Goal: Task Accomplishment & Management: Use online tool/utility

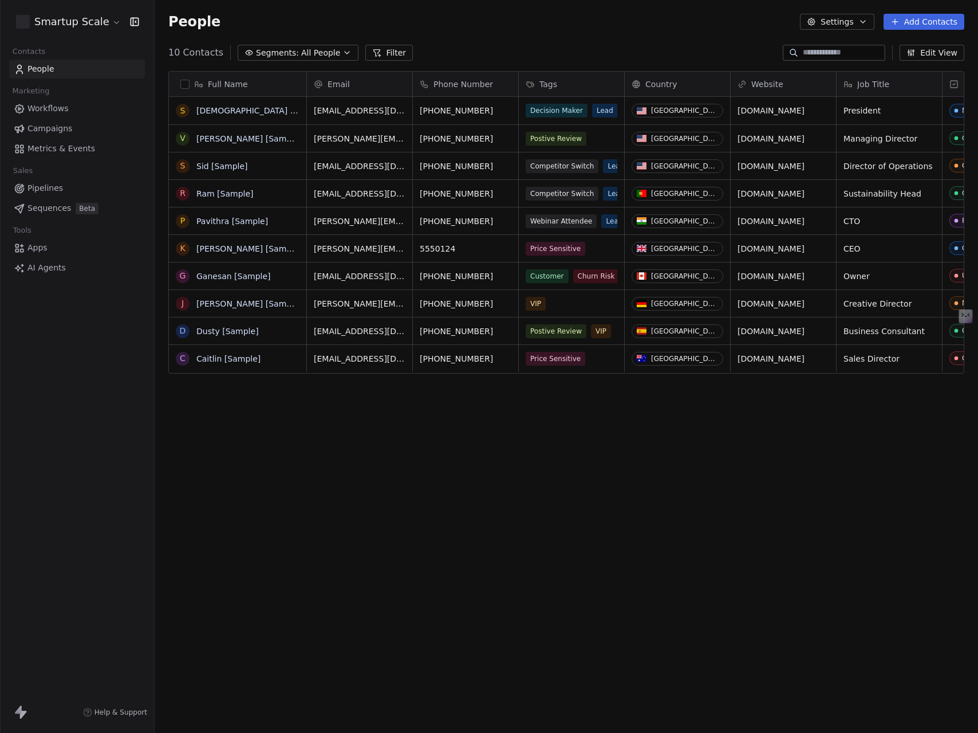
scroll to position [636, 815]
click at [74, 23] on html "Smartup Scale Contacts People Marketing Workflows Campaigns Metrics & Events Sa…" at bounding box center [489, 366] width 978 height 733
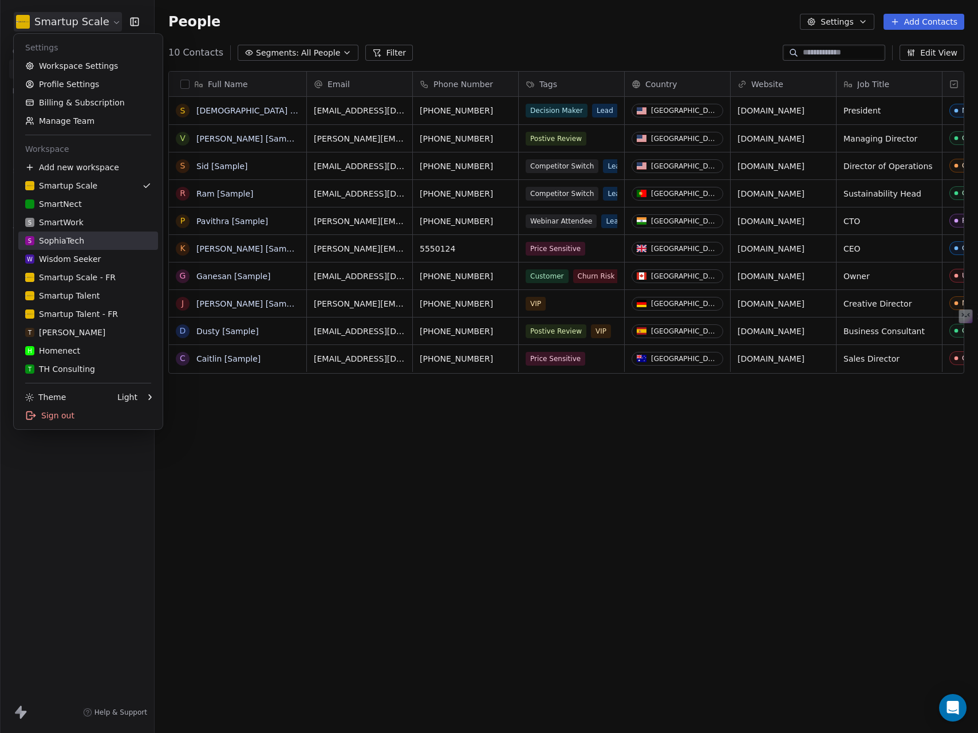
click at [68, 245] on div "S SophiaTech" at bounding box center [54, 240] width 59 height 11
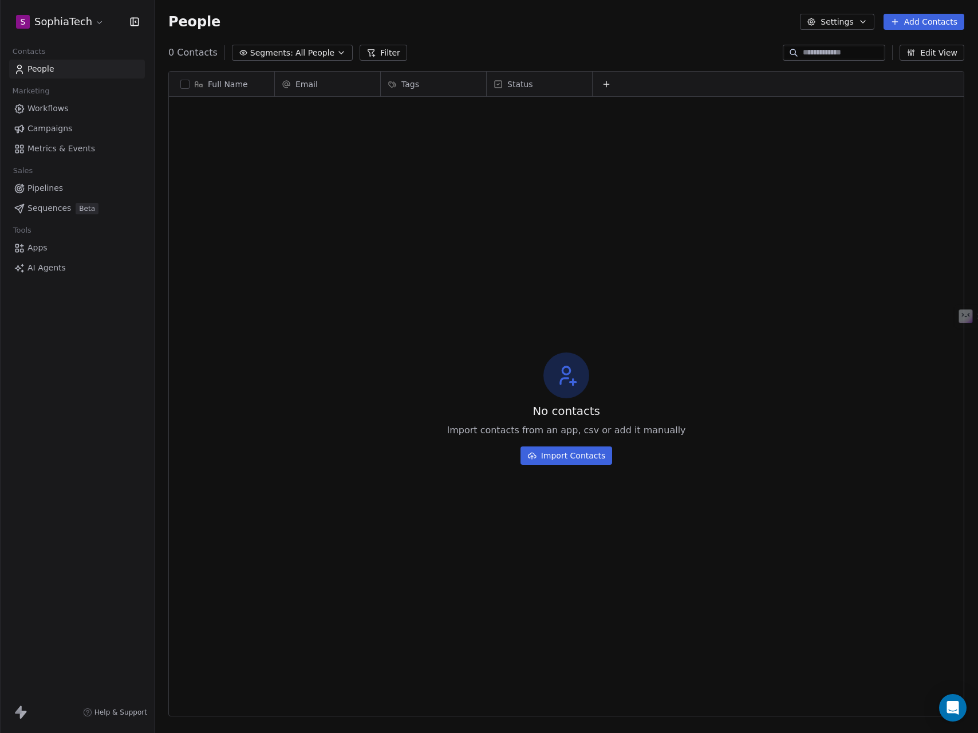
scroll to position [636, 815]
click at [31, 247] on span "Apps" at bounding box center [37, 248] width 20 height 12
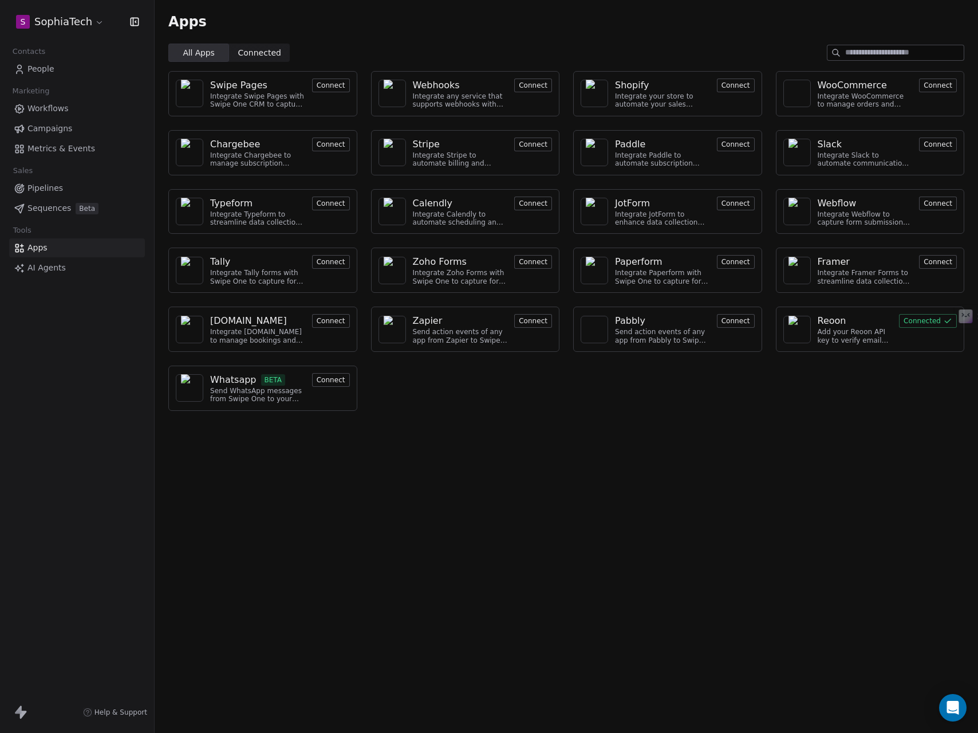
click at [884, 52] on input at bounding box center [904, 52] width 119 height 15
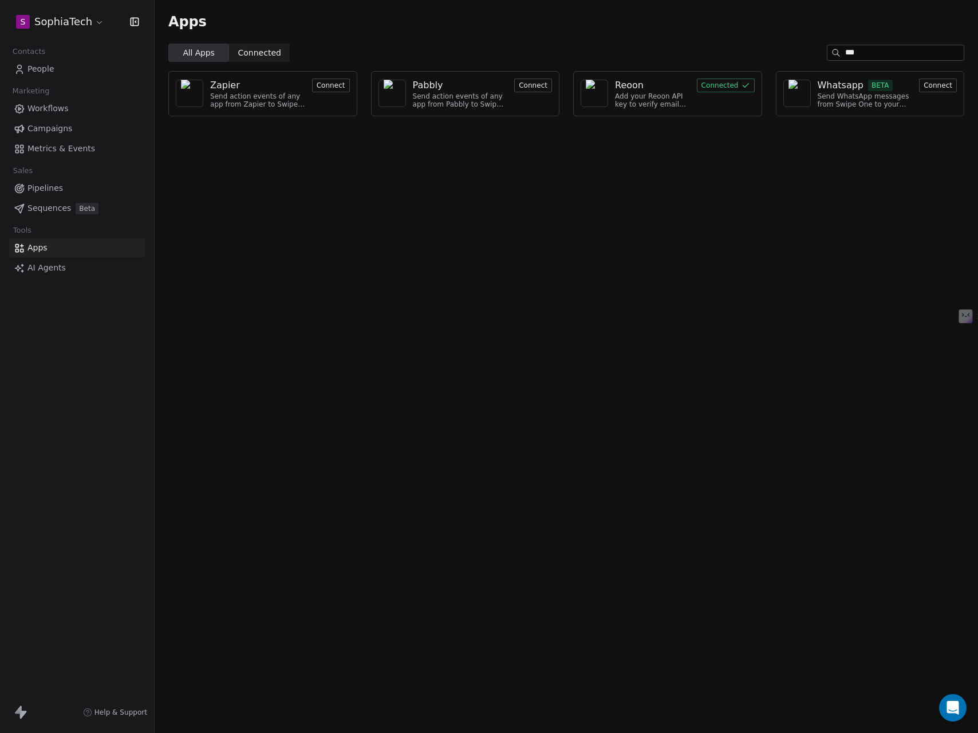
type input "****"
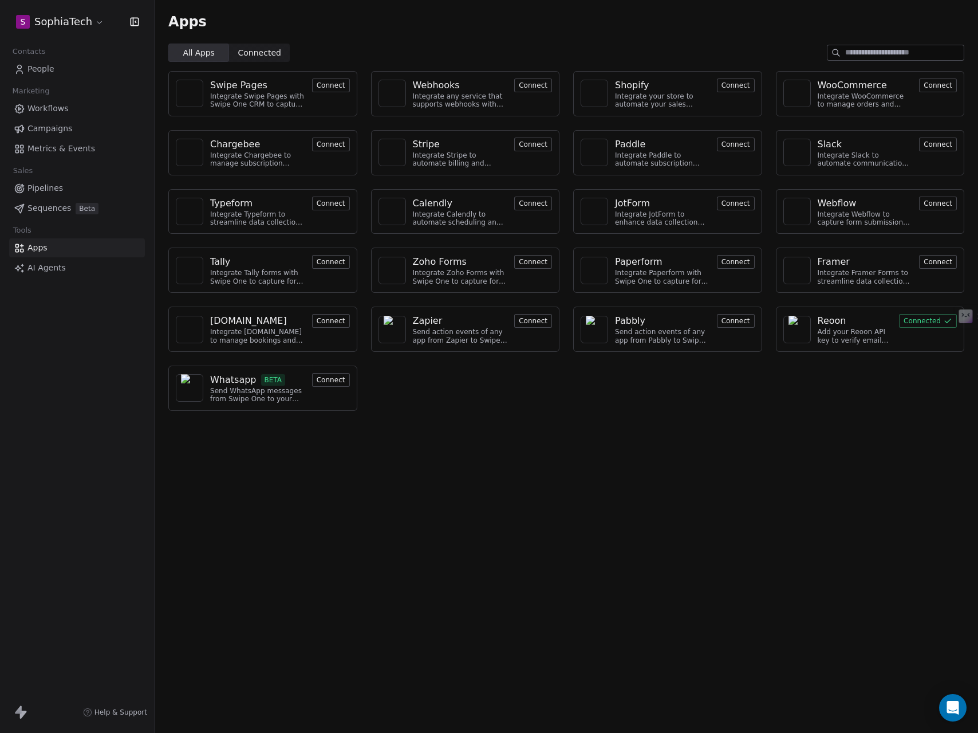
click at [93, 25] on html "S SophiaTech Contacts People Marketing Workflows Campaigns Metrics & Events Sal…" at bounding box center [489, 366] width 978 height 733
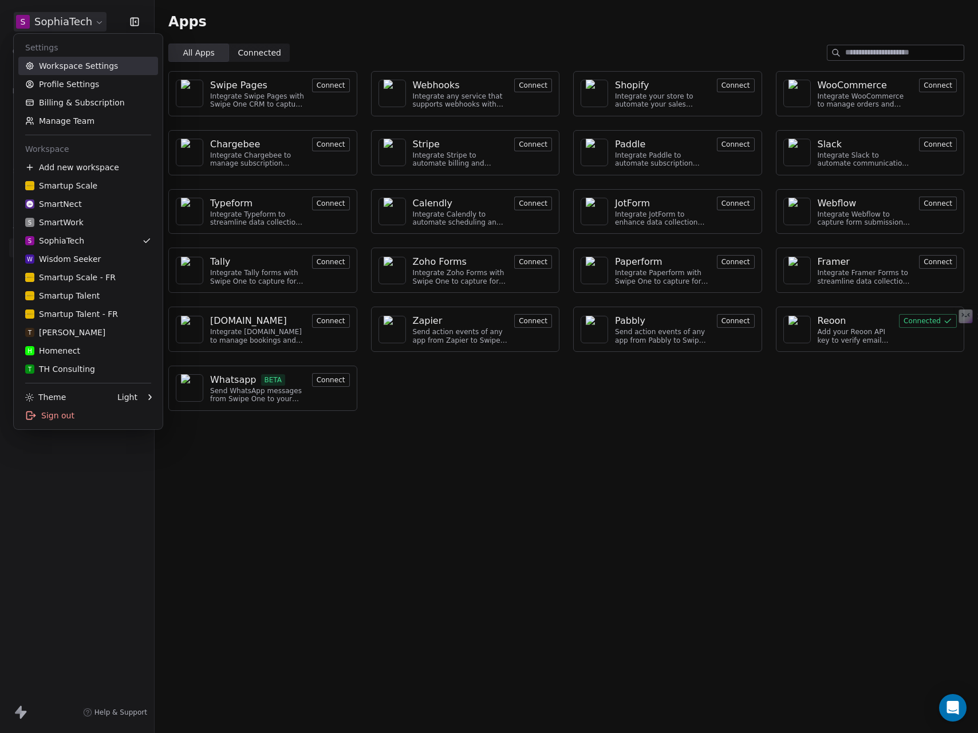
click at [84, 65] on link "Workspace Settings" at bounding box center [88, 66] width 140 height 18
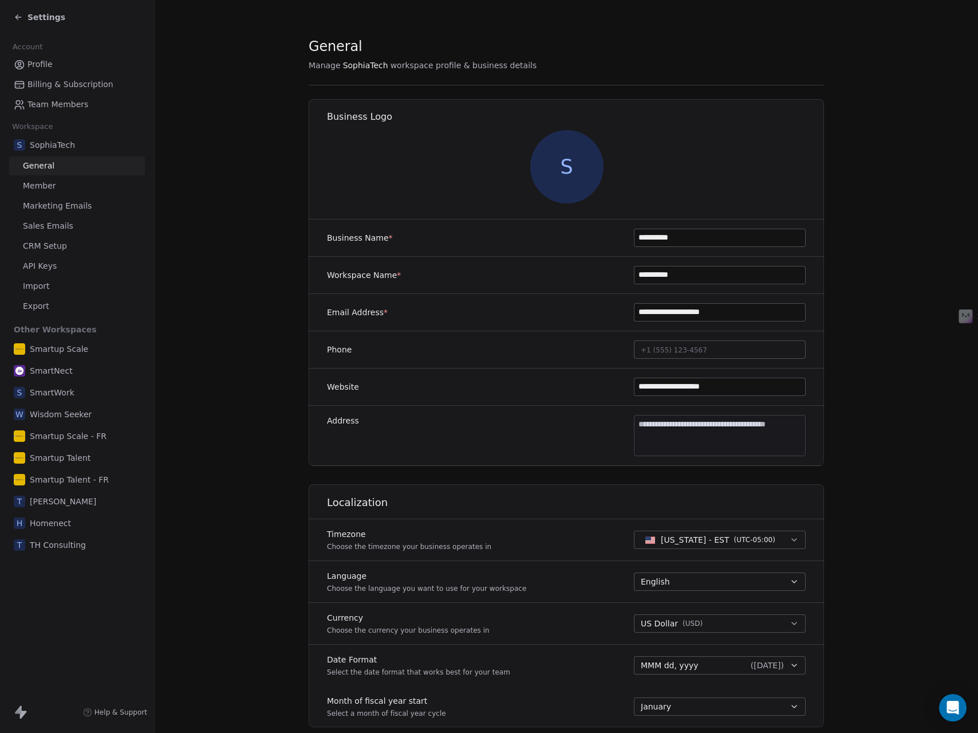
click at [21, 713] on icon at bounding box center [18, 709] width 7 height 8
click at [49, 209] on span "Marketing Emails" at bounding box center [57, 206] width 69 height 12
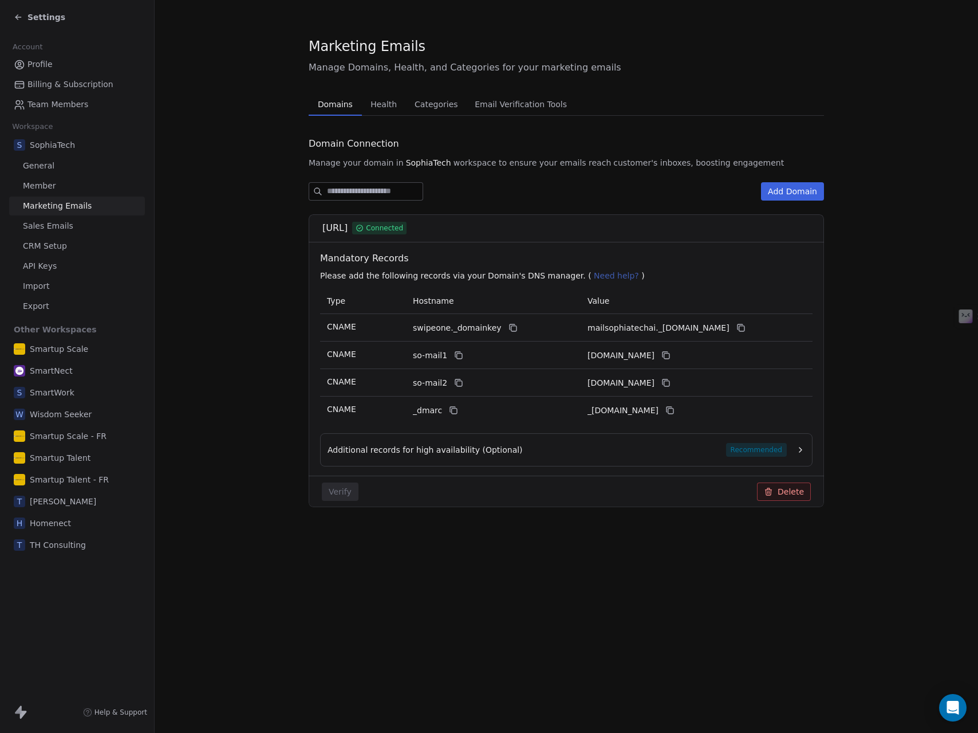
click at [18, 21] on icon at bounding box center [18, 17] width 9 height 9
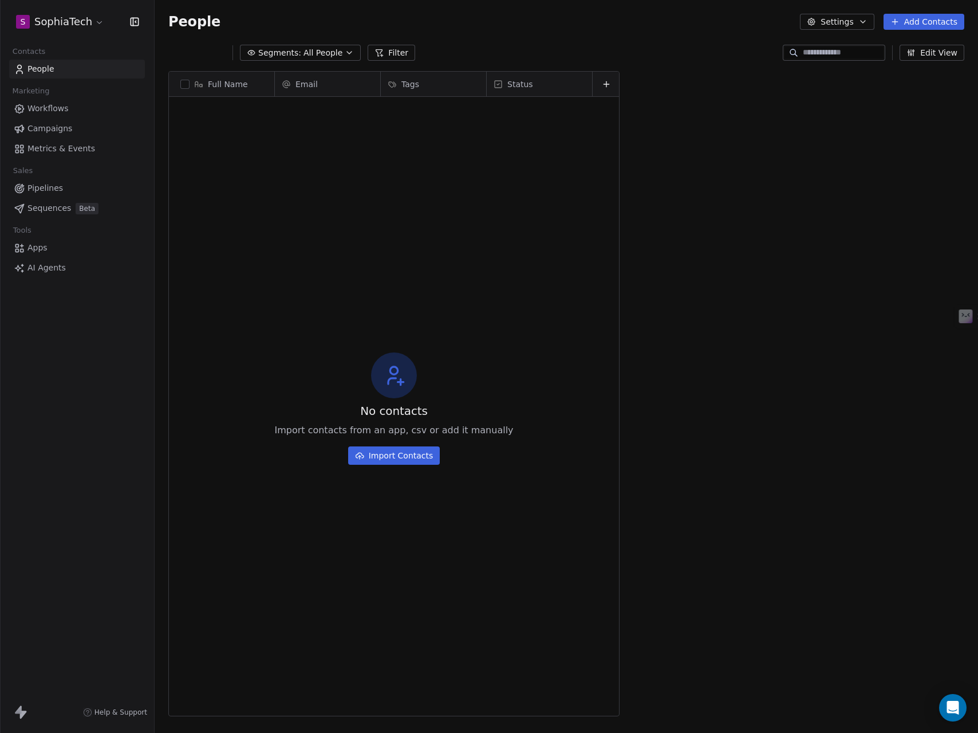
scroll to position [636, 815]
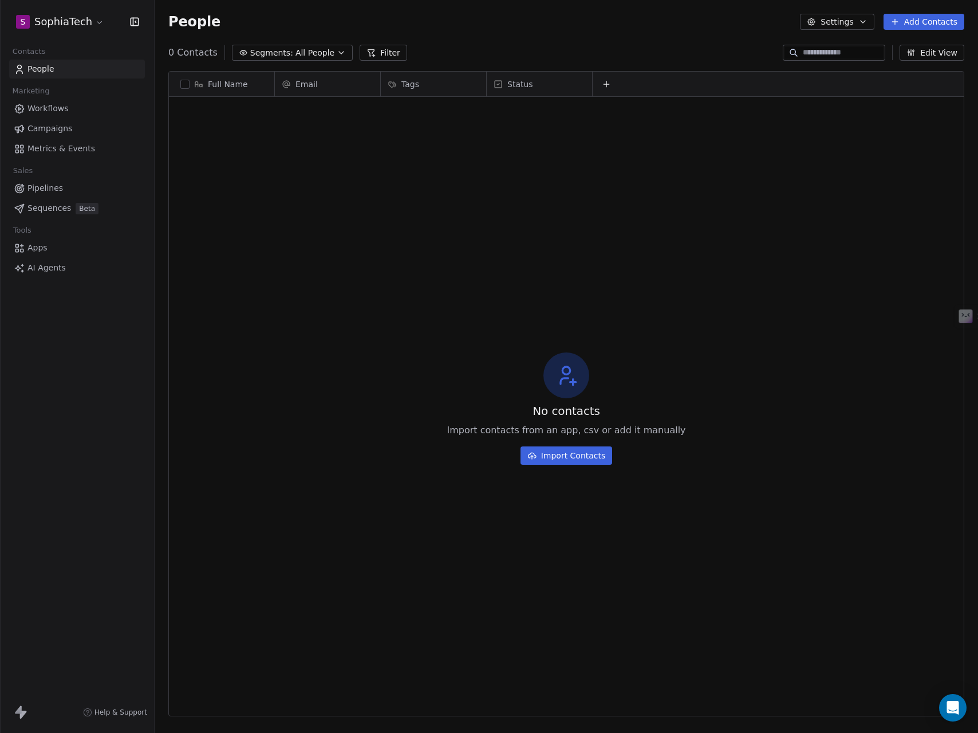
click at [45, 112] on span "Workflows" at bounding box center [47, 109] width 41 height 12
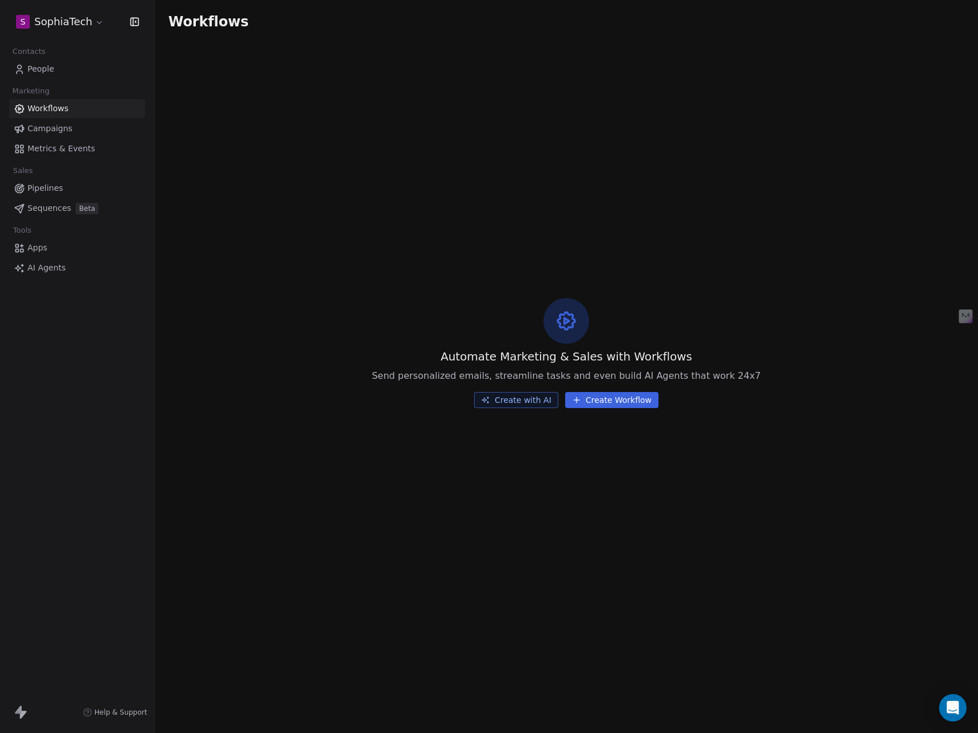
click at [37, 250] on span "Apps" at bounding box center [37, 248] width 20 height 12
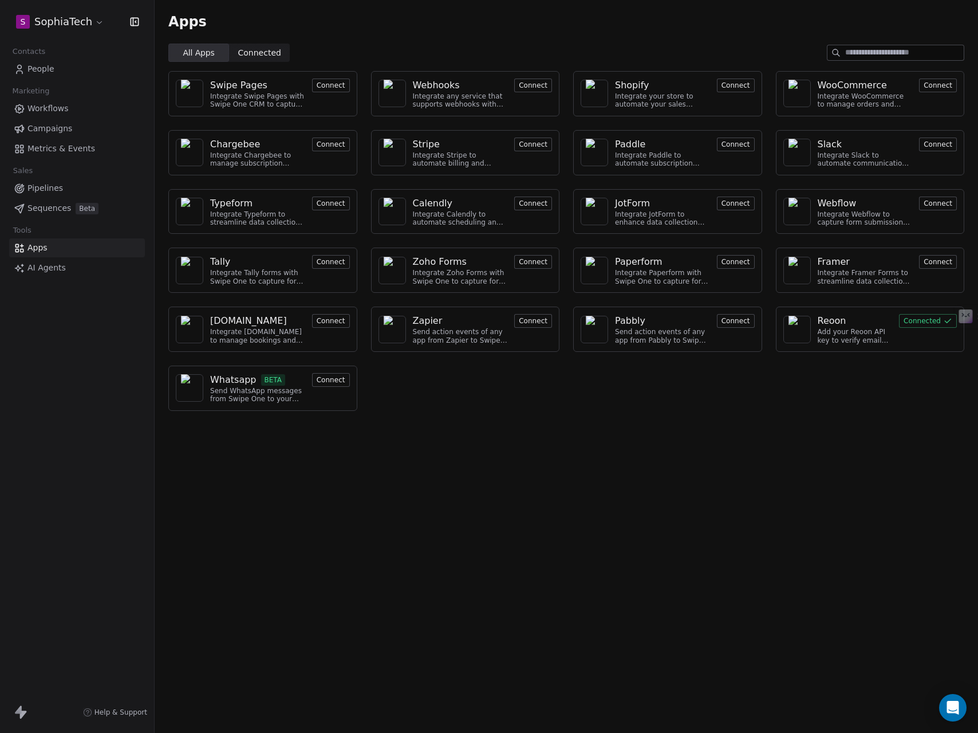
click at [254, 53] on span "Connected" at bounding box center [259, 53] width 43 height 12
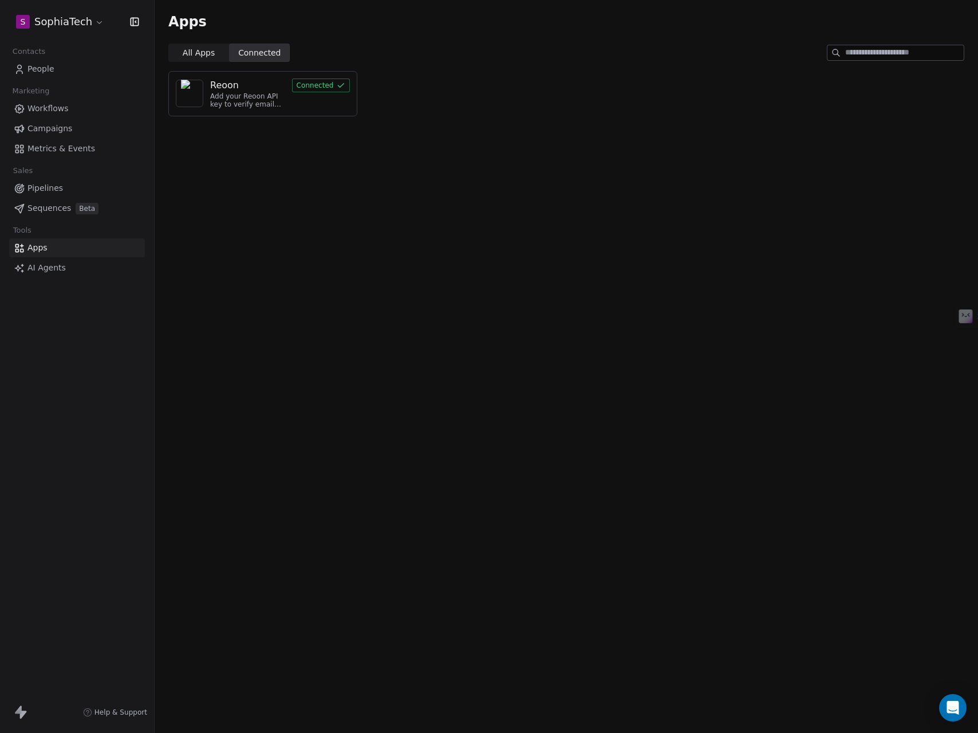
click at [210, 61] on span "All Apps All Apps" at bounding box center [198, 53] width 61 height 18
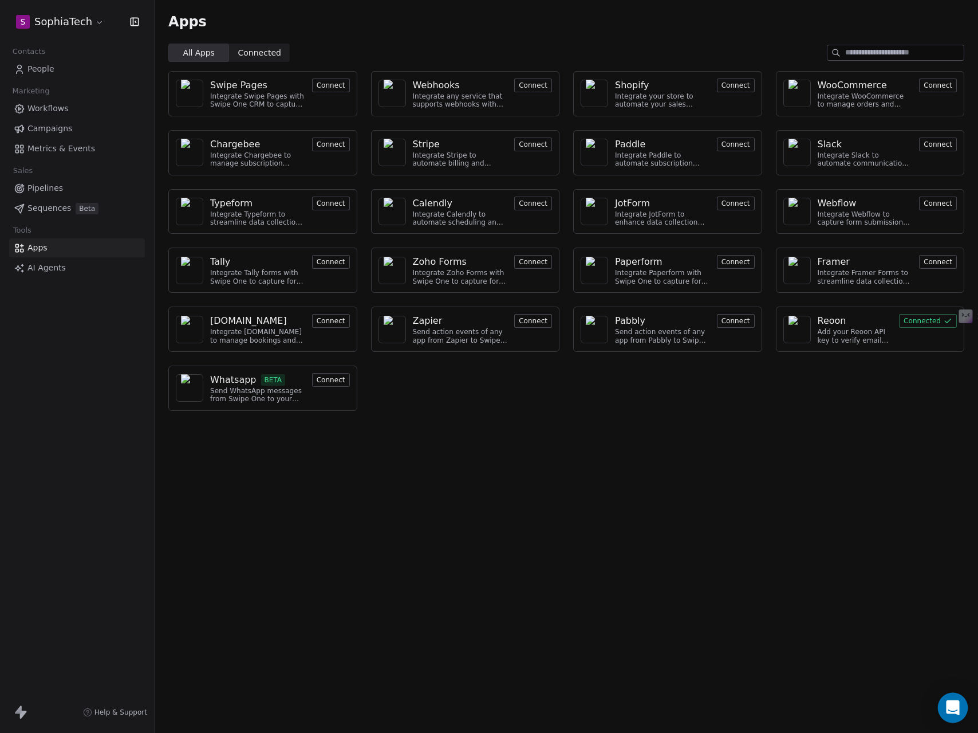
click at [957, 709] on icon "Open Intercom Messenger" at bounding box center [952, 707] width 13 height 15
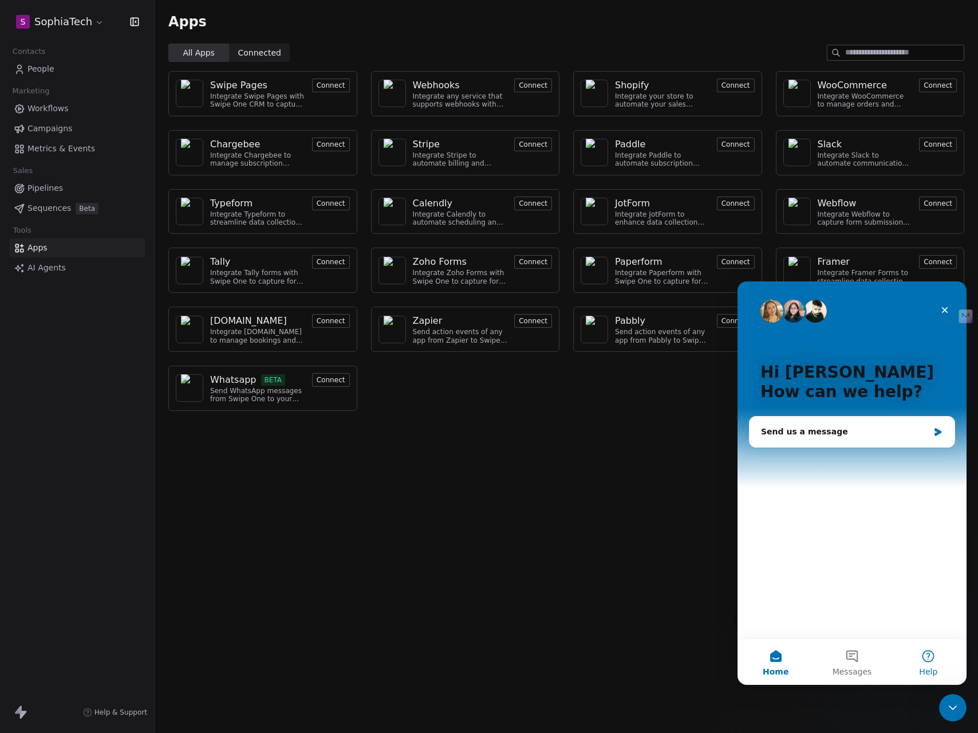
click at [927, 656] on button "Help" at bounding box center [929, 662] width 76 height 46
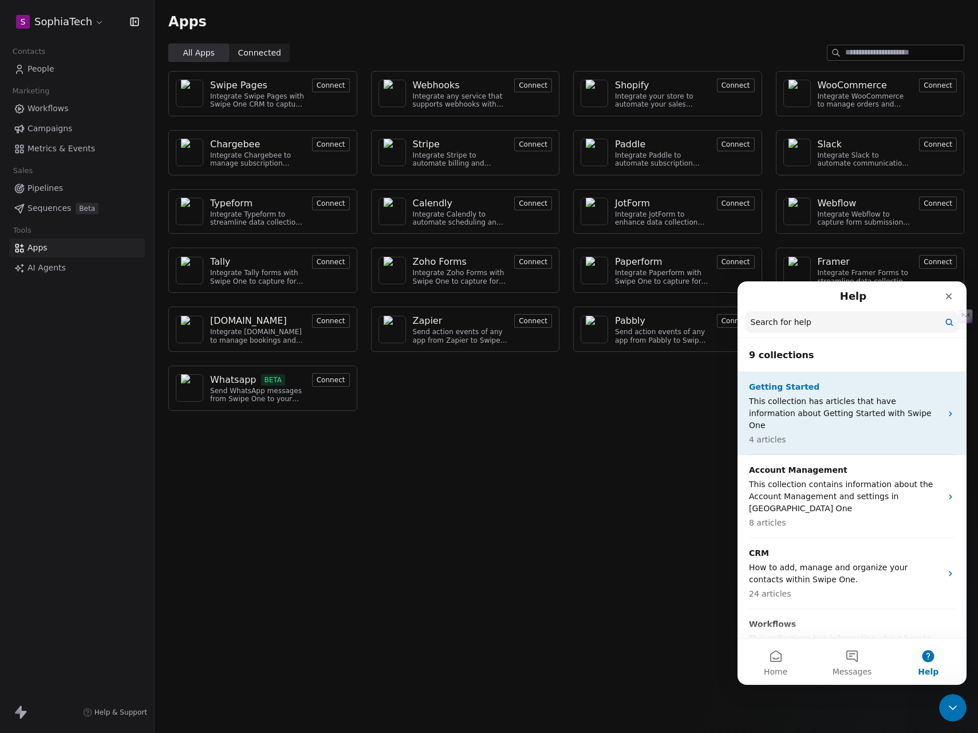
click at [815, 408] on p "This collection has articles that have information about Getting Started with S…" at bounding box center [845, 413] width 192 height 36
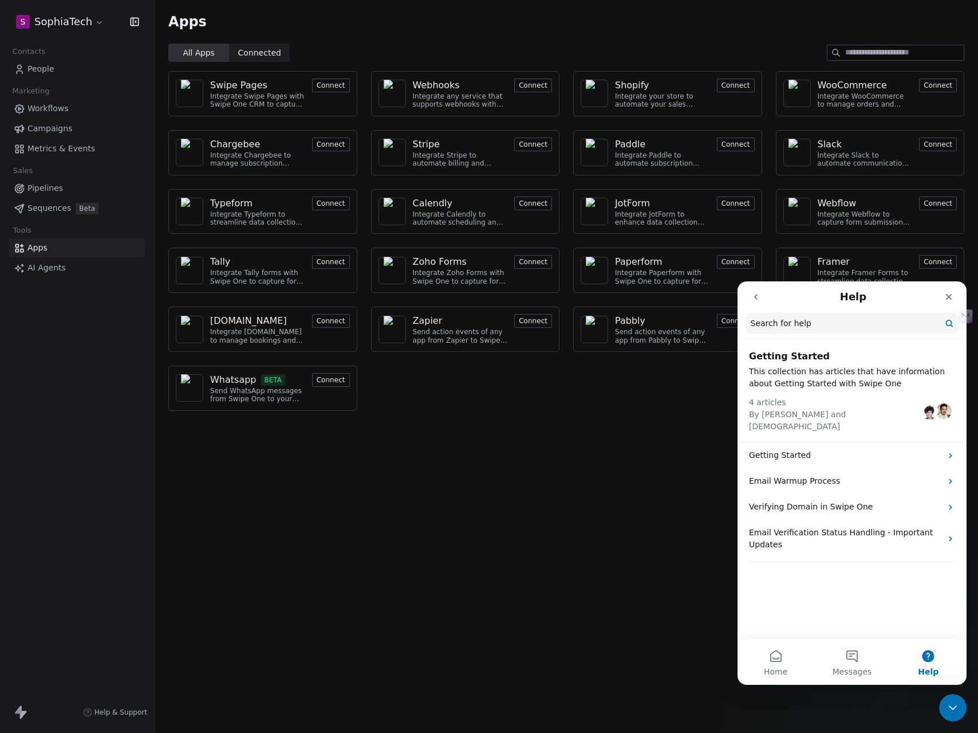
click at [752, 302] on button "go back" at bounding box center [756, 297] width 22 height 22
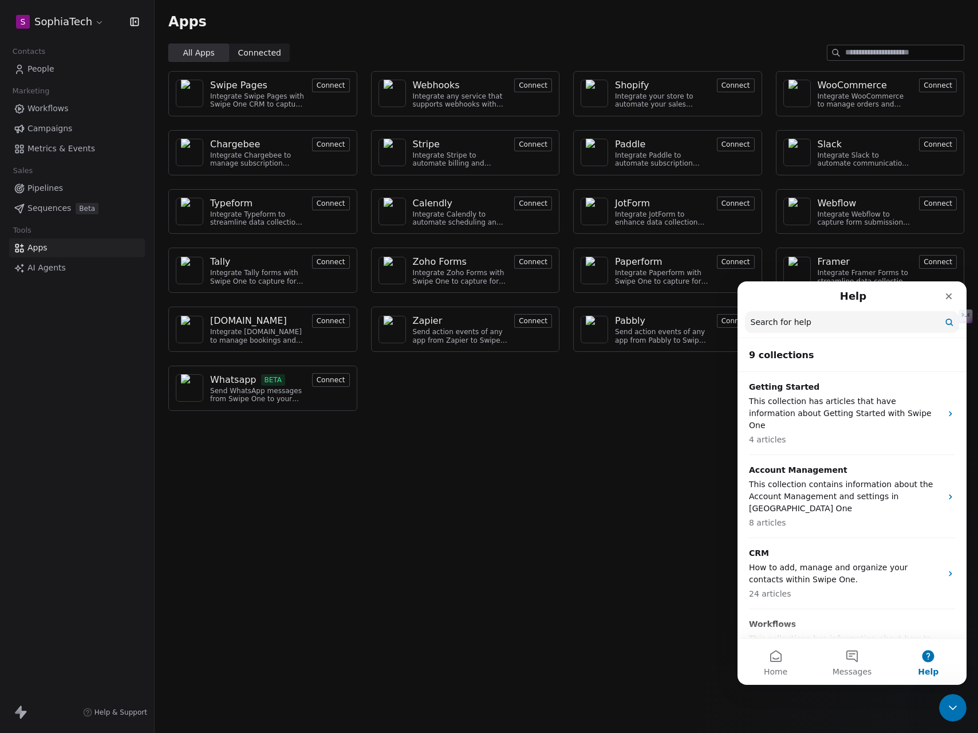
click at [807, 324] on input "Search for help" at bounding box center [852, 322] width 214 height 22
type input "**********"
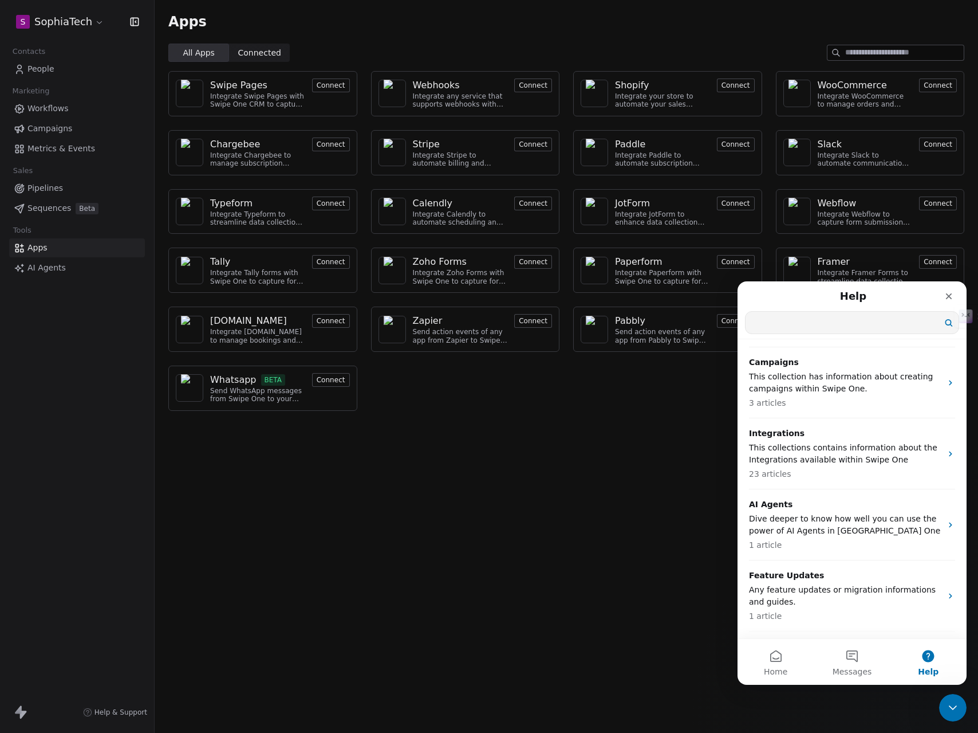
scroll to position [335, 0]
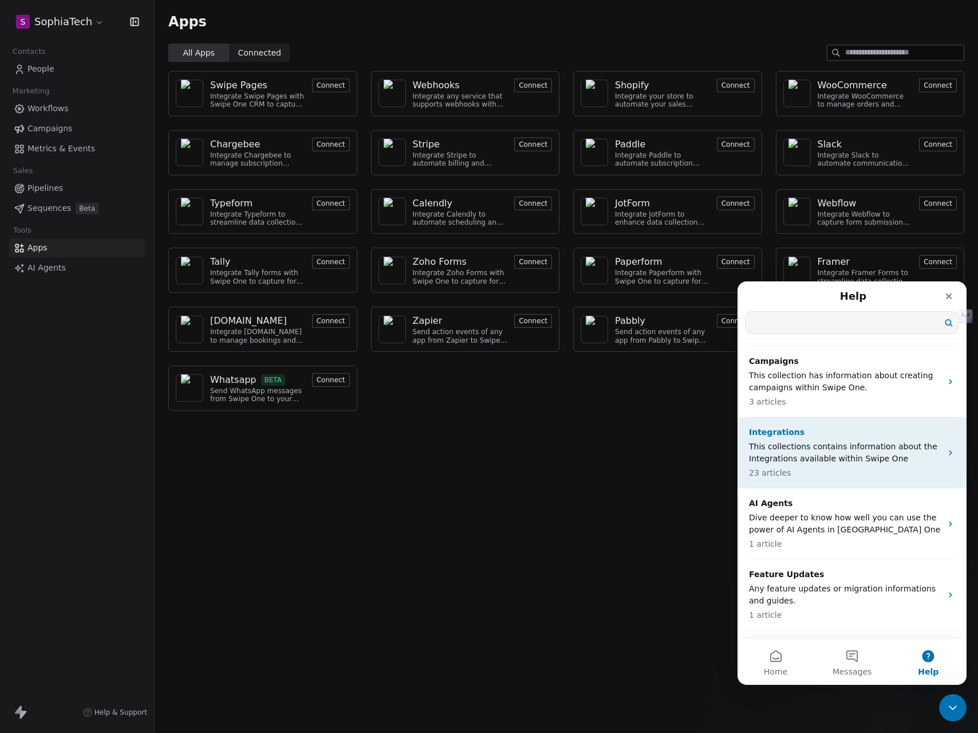
click at [807, 440] on p "This collections contains information about the Integrations available within S…" at bounding box center [845, 452] width 192 height 24
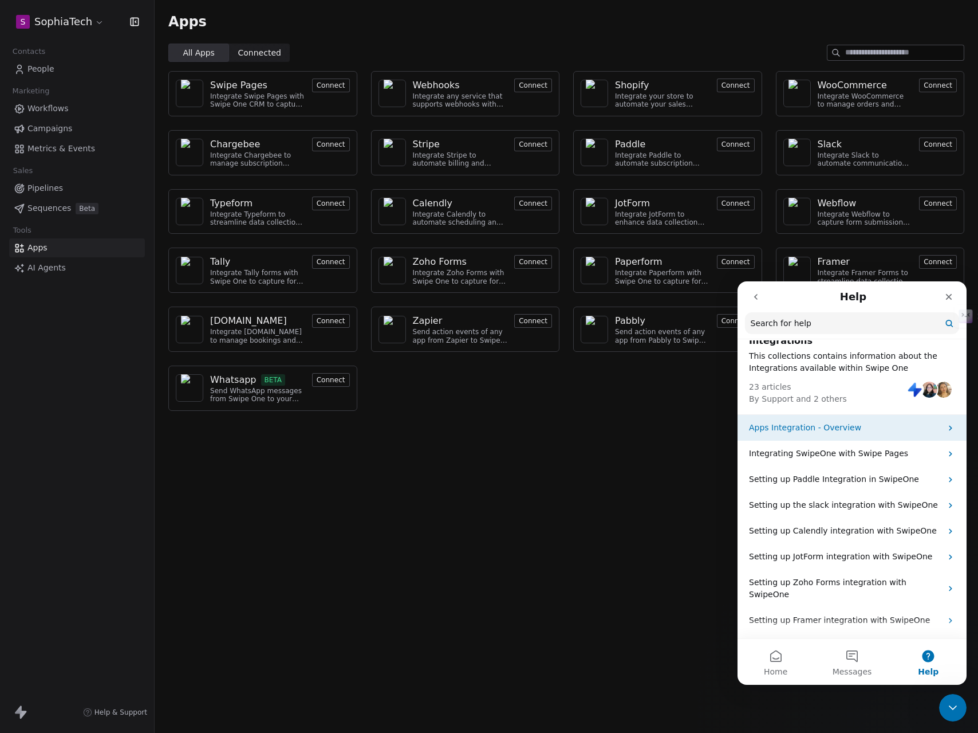
scroll to position [19, 0]
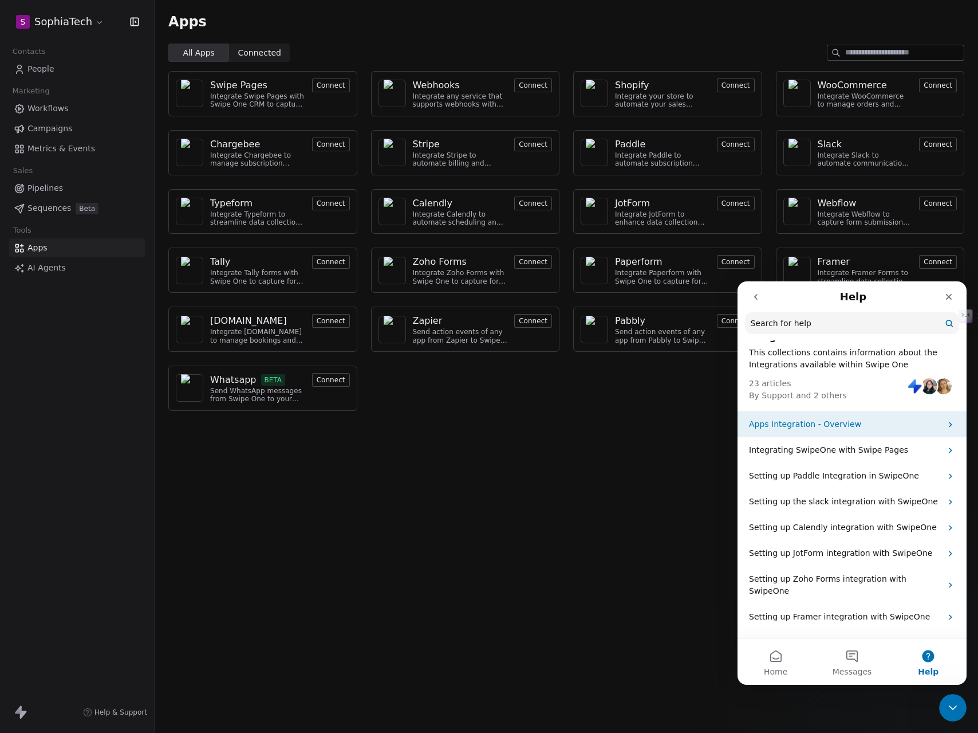
click at [836, 424] on p "Apps Integration - Overview" at bounding box center [845, 424] width 192 height 12
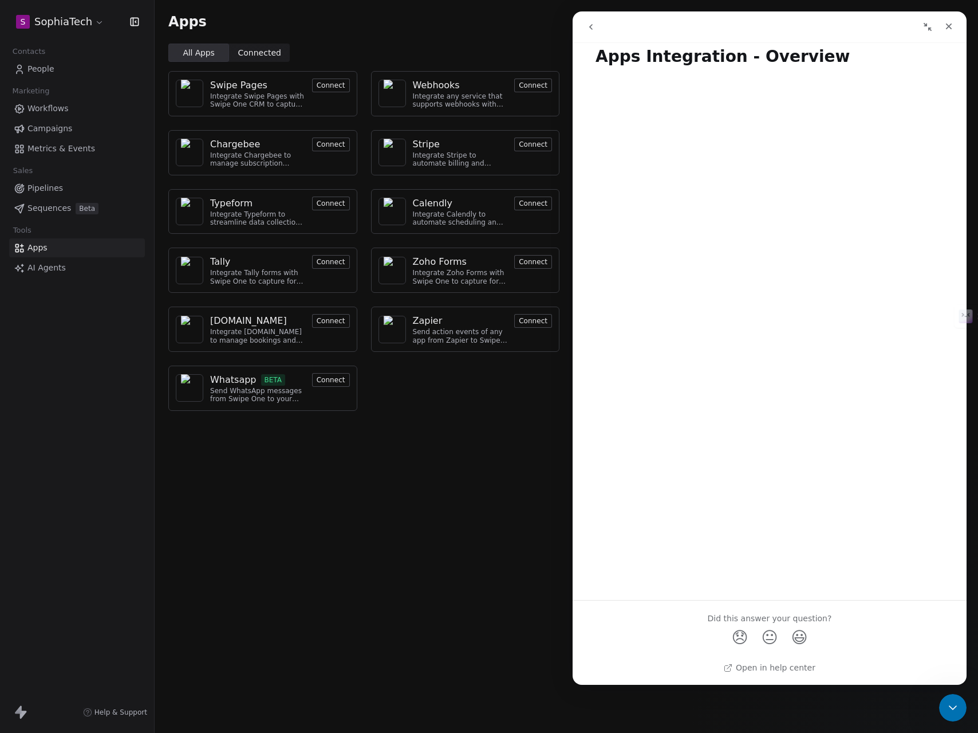
scroll to position [0, 0]
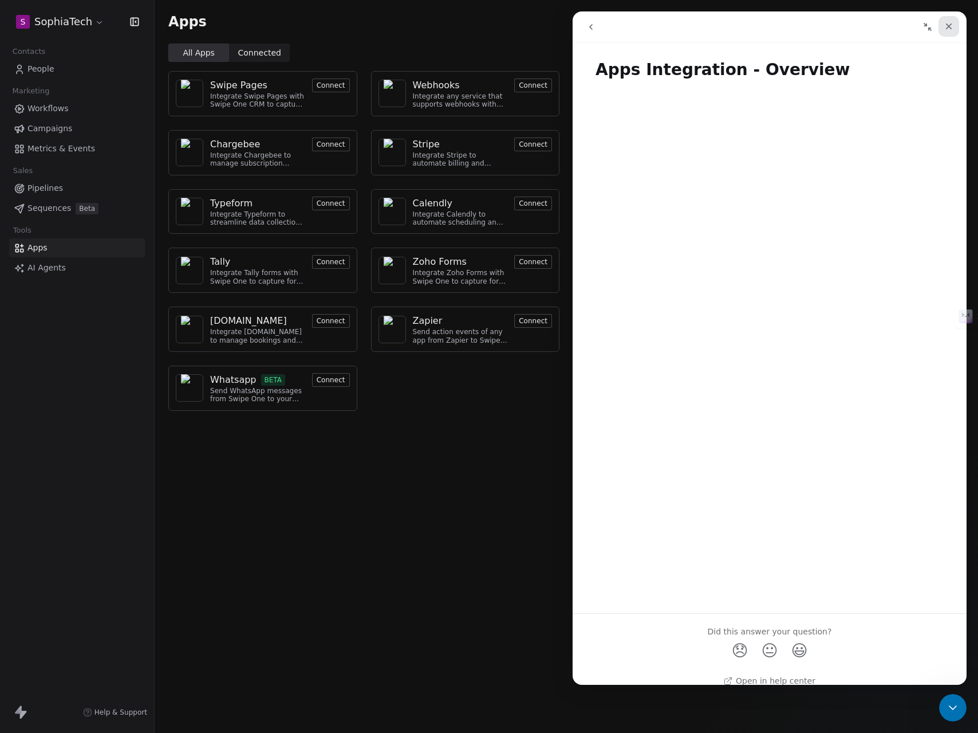
click at [951, 24] on icon "Close" at bounding box center [949, 26] width 6 height 6
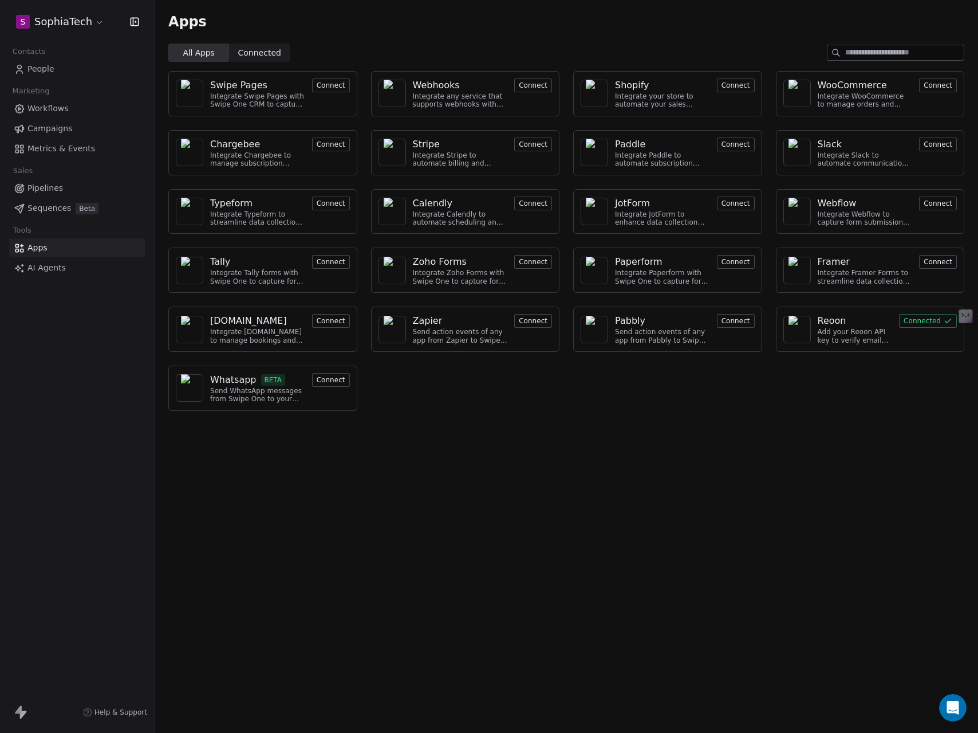
click at [78, 22] on html "S SophiaTech Contacts People Marketing Workflows Campaigns Metrics & Events Sal…" at bounding box center [489, 366] width 978 height 733
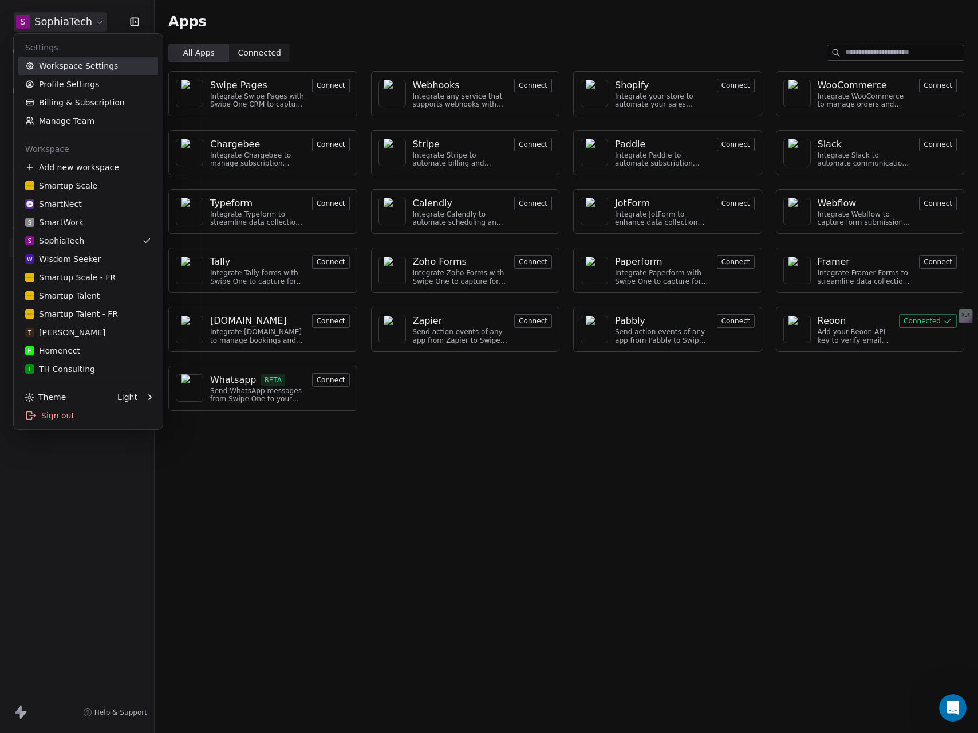
click at [62, 69] on link "Workspace Settings" at bounding box center [88, 66] width 140 height 18
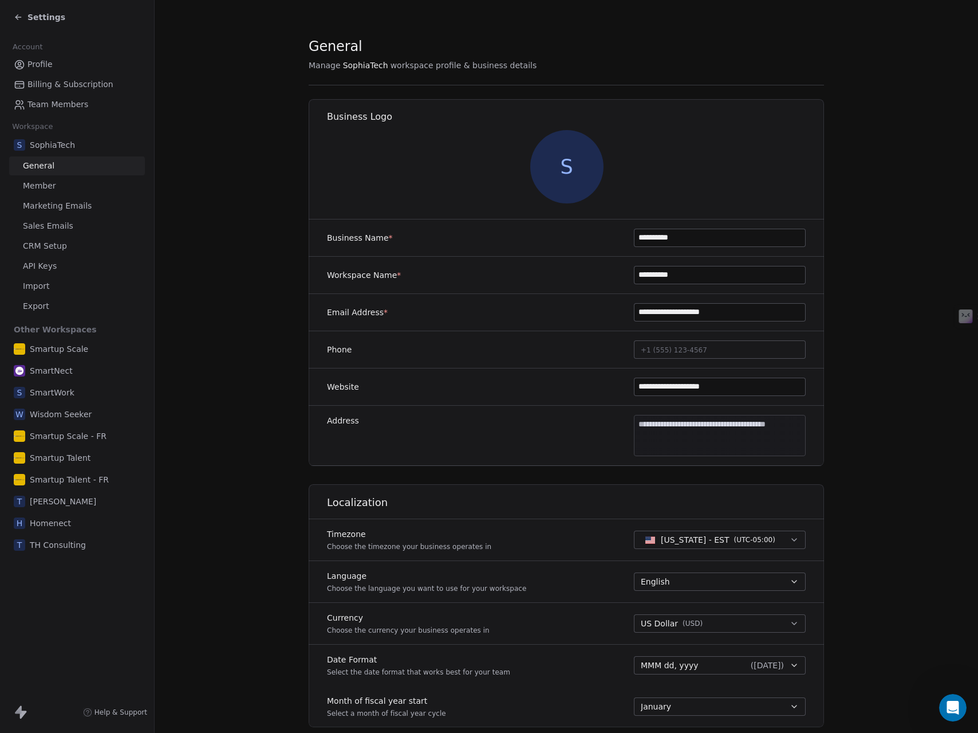
click at [39, 261] on span "API Keys" at bounding box center [40, 266] width 34 height 12
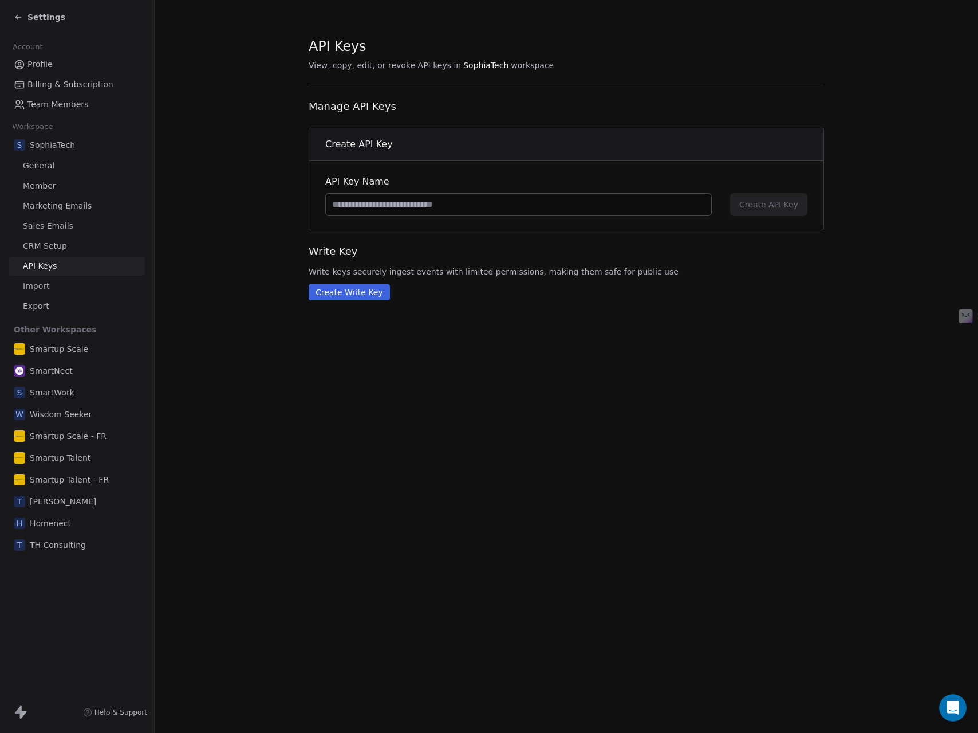
click at [394, 207] on input at bounding box center [518, 205] width 385 height 22
type input "*******"
click at [766, 206] on span "Create API Key" at bounding box center [768, 204] width 59 height 11
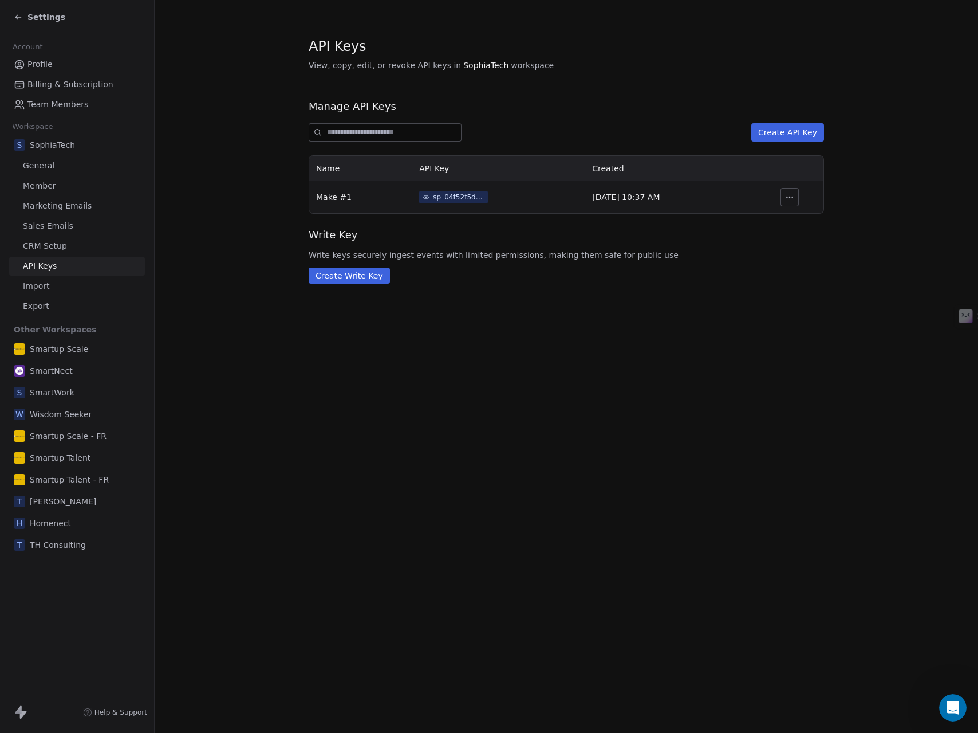
click at [791, 196] on icon "button" at bounding box center [789, 196] width 9 height 9
click at [439, 196] on div "sp_04f52f5da3524b0b992e60949679733d" at bounding box center [459, 197] width 52 height 10
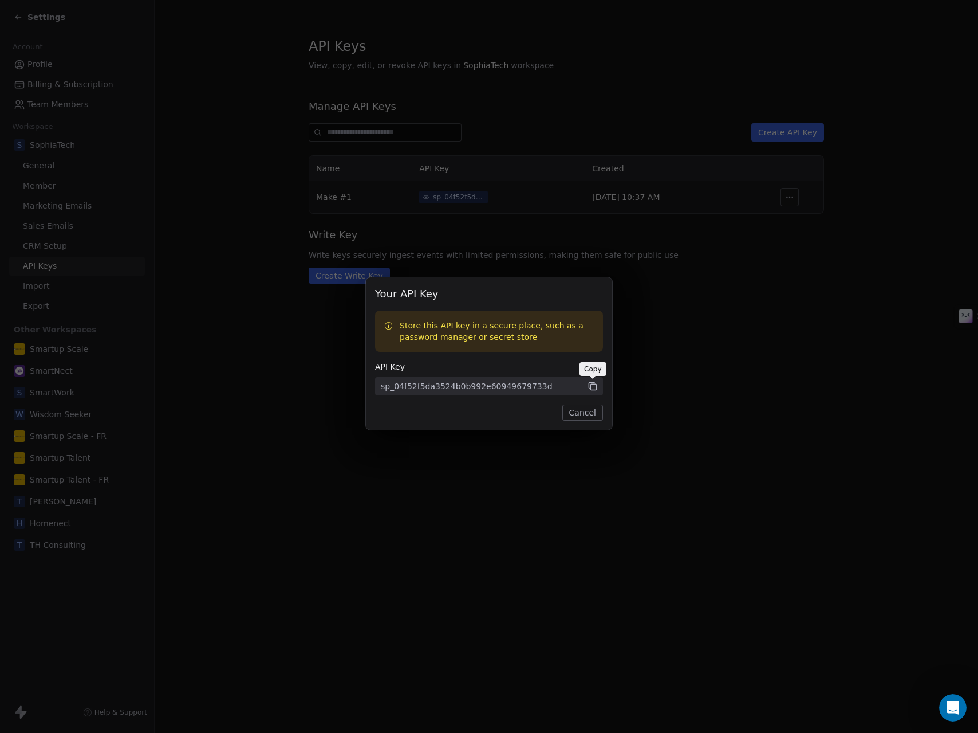
click at [590, 387] on icon at bounding box center [593, 386] width 10 height 10
click at [579, 415] on button "Cancel" at bounding box center [582, 412] width 41 height 16
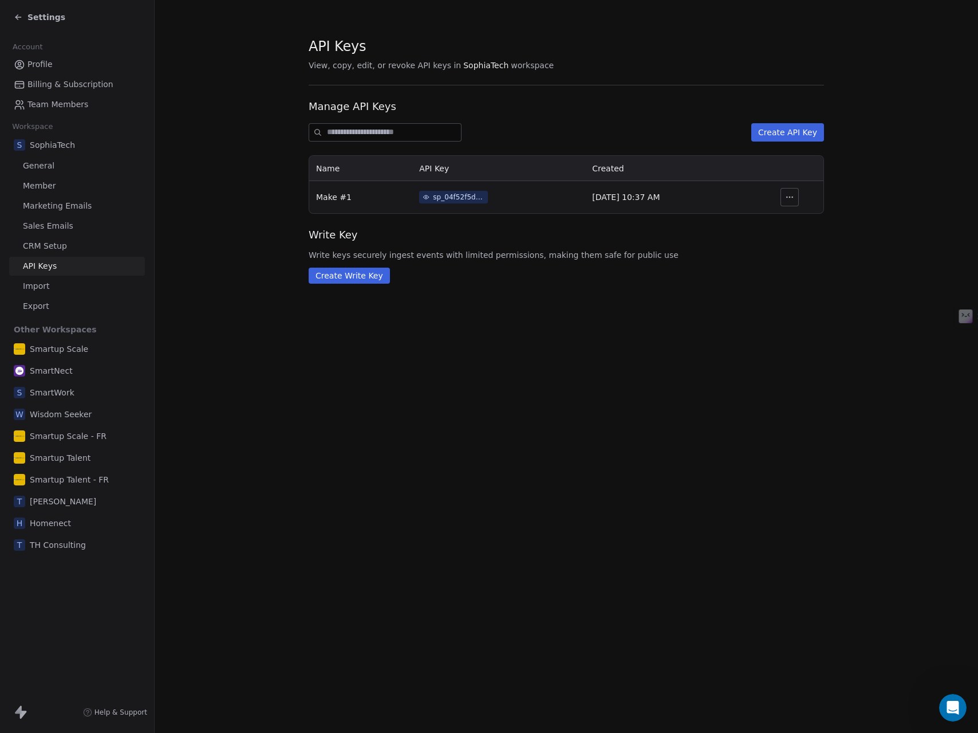
click at [229, 417] on div "API Keys View, copy, edit, or revoke API keys in SophiaTech workspace Manage AP…" at bounding box center [567, 366] width 824 height 733
click at [17, 17] on icon at bounding box center [18, 17] width 9 height 9
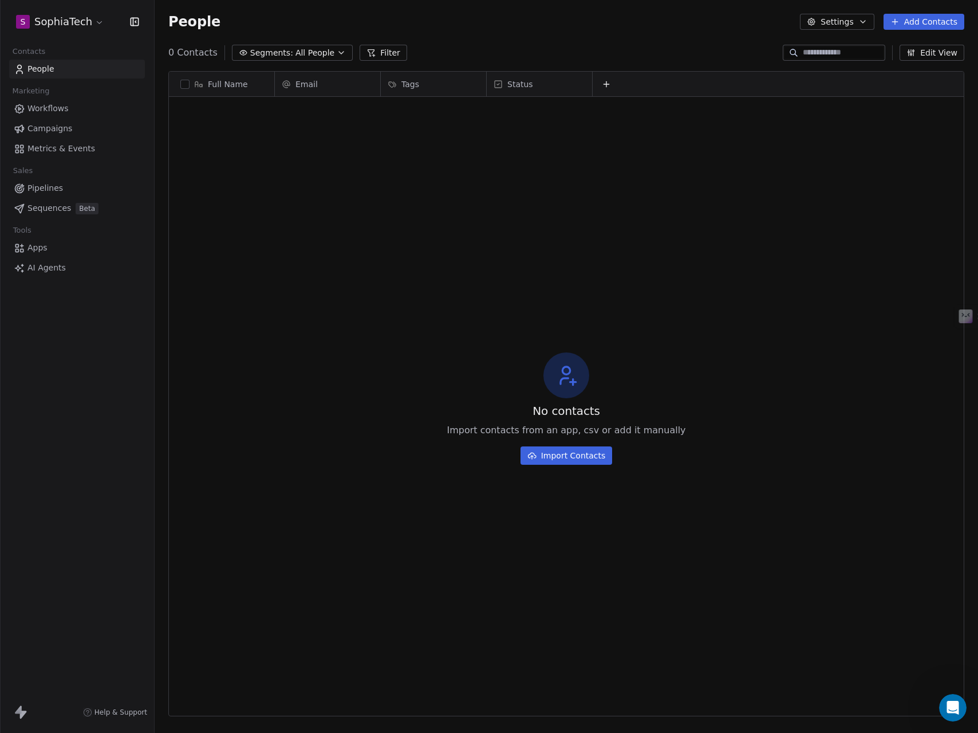
scroll to position [636, 815]
click at [49, 108] on span "Workflows" at bounding box center [47, 109] width 41 height 12
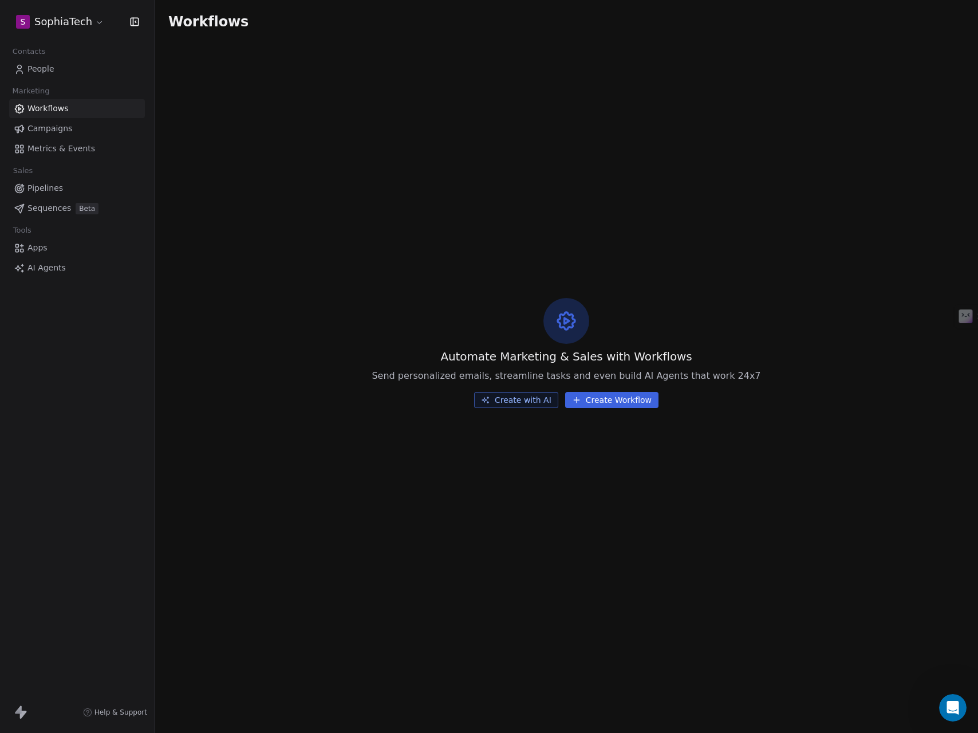
click at [596, 400] on button "Create Workflow" at bounding box center [611, 400] width 93 height 16
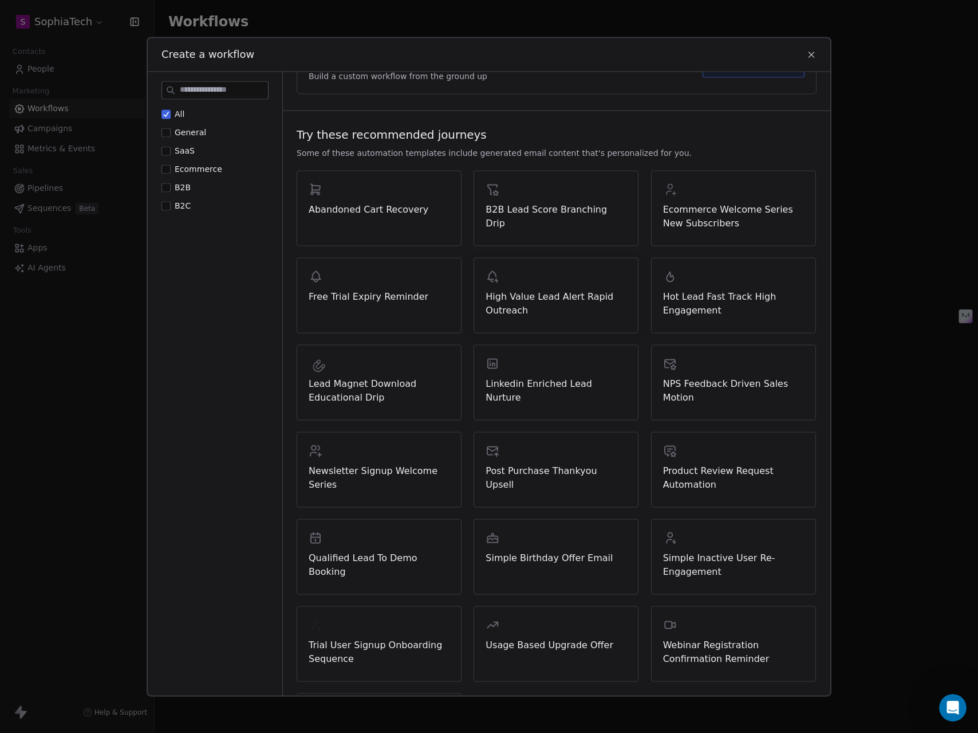
scroll to position [48, 0]
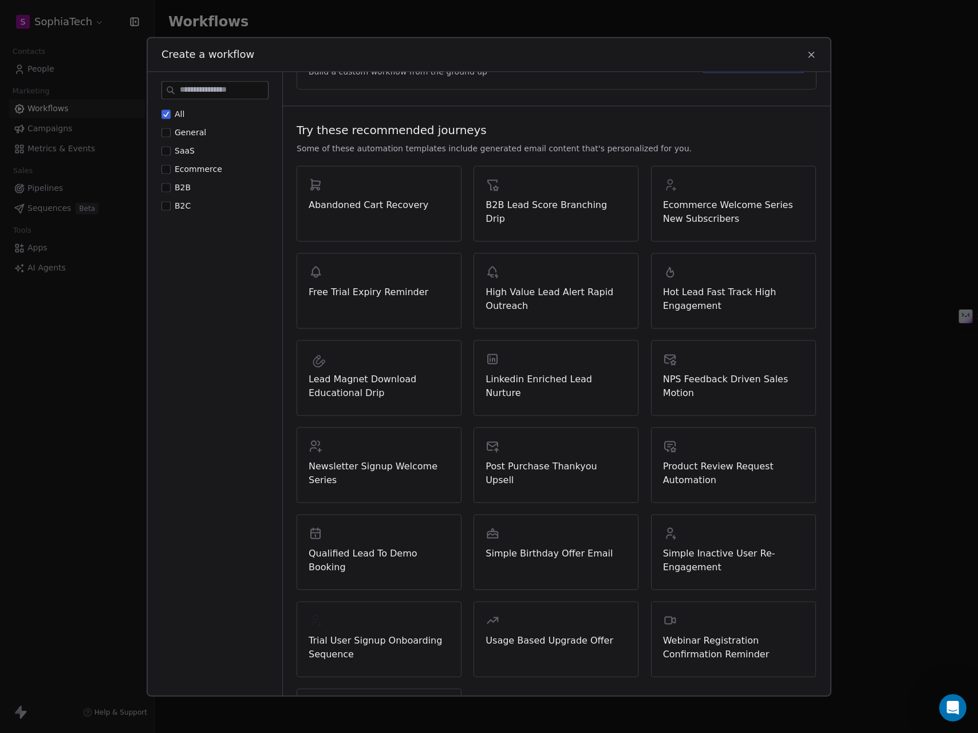
click at [180, 207] on span "B2C" at bounding box center [183, 205] width 16 height 9
click at [171, 207] on button "B2C" at bounding box center [166, 205] width 9 height 11
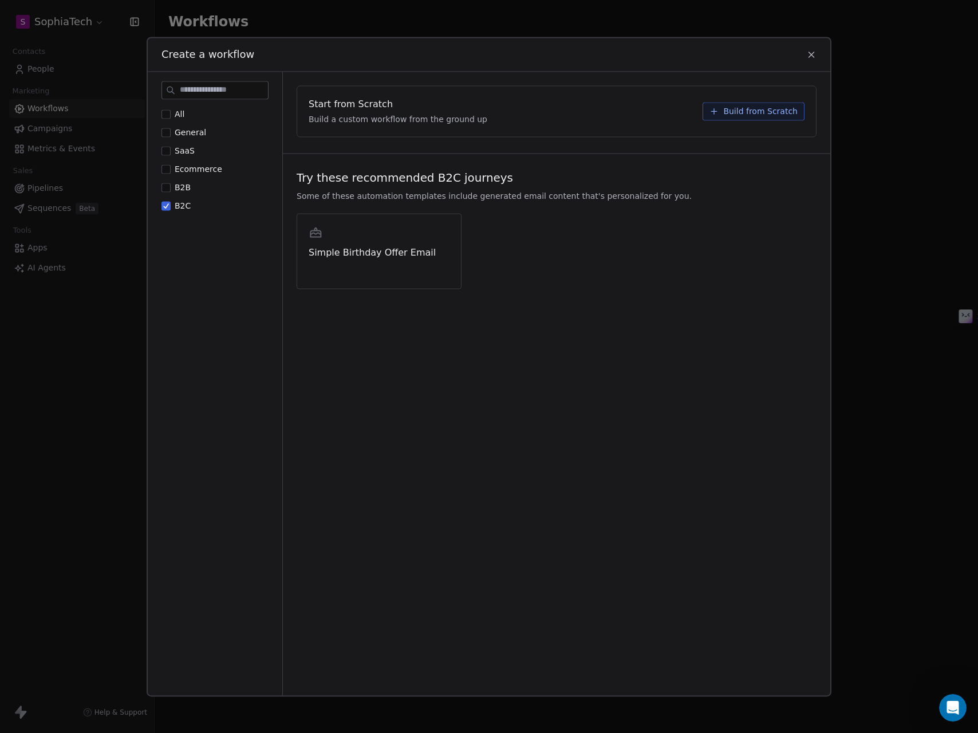
click at [176, 114] on span "All" at bounding box center [180, 113] width 10 height 9
click at [171, 114] on button "All" at bounding box center [166, 113] width 9 height 11
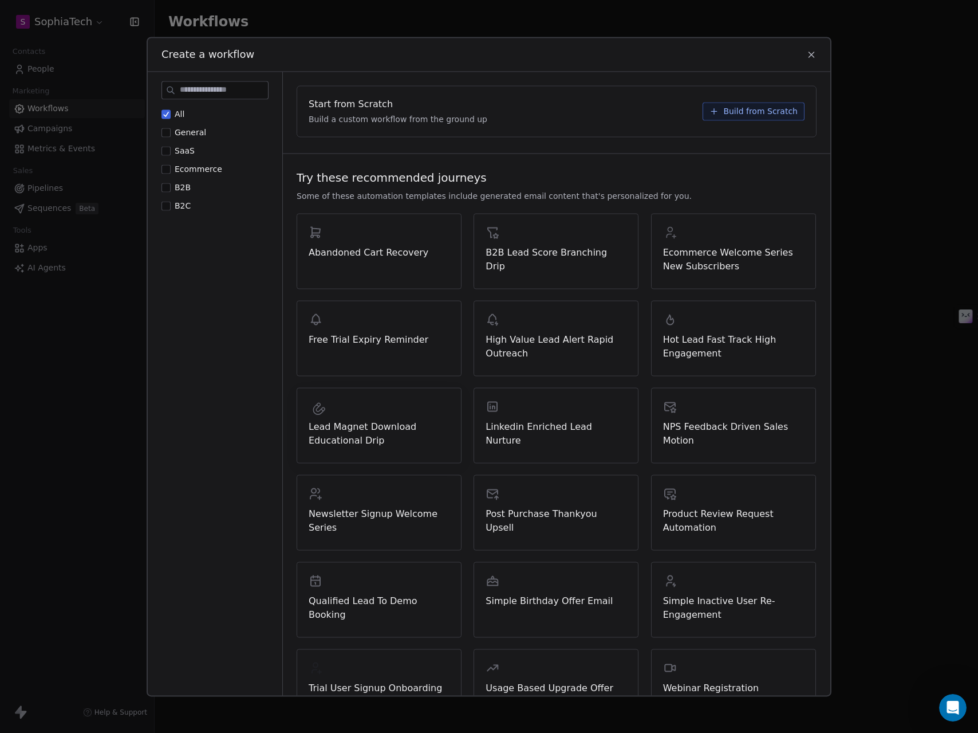
click at [363, 427] on span "Lead Magnet Download Educational Drip" at bounding box center [379, 433] width 141 height 27
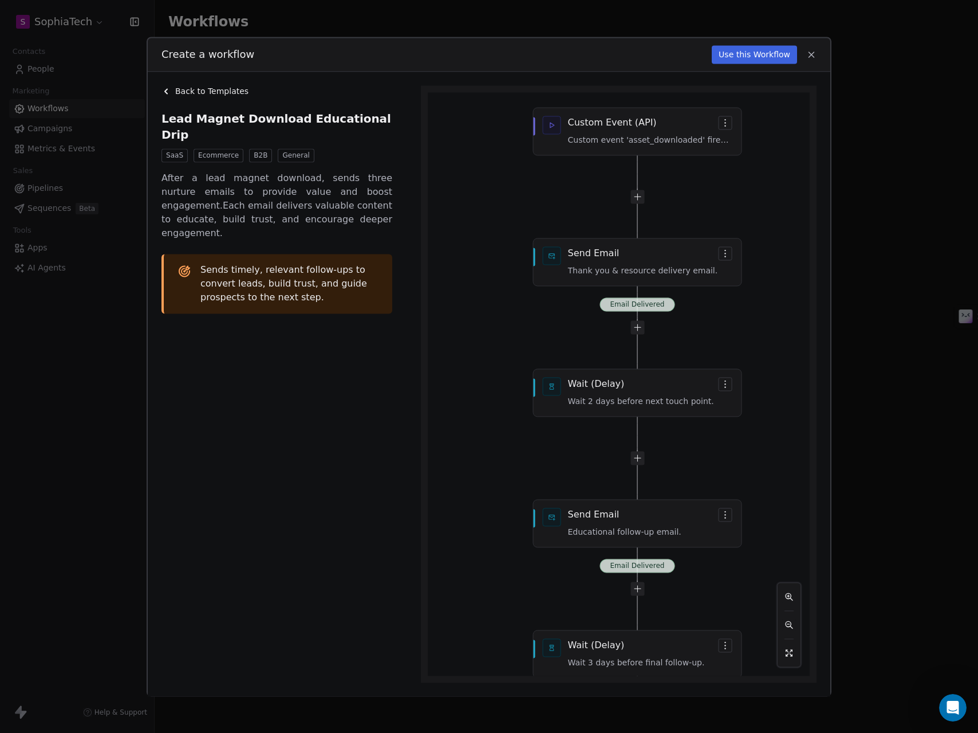
click at [637, 199] on div "Email Delivered Email Delivered Email Delivered Custom Event (API) Custom event…" at bounding box center [619, 383] width 382 height 583
click at [740, 54] on button "Use this Workflow" at bounding box center [754, 54] width 85 height 18
